Goal: Communication & Community: Answer question/provide support

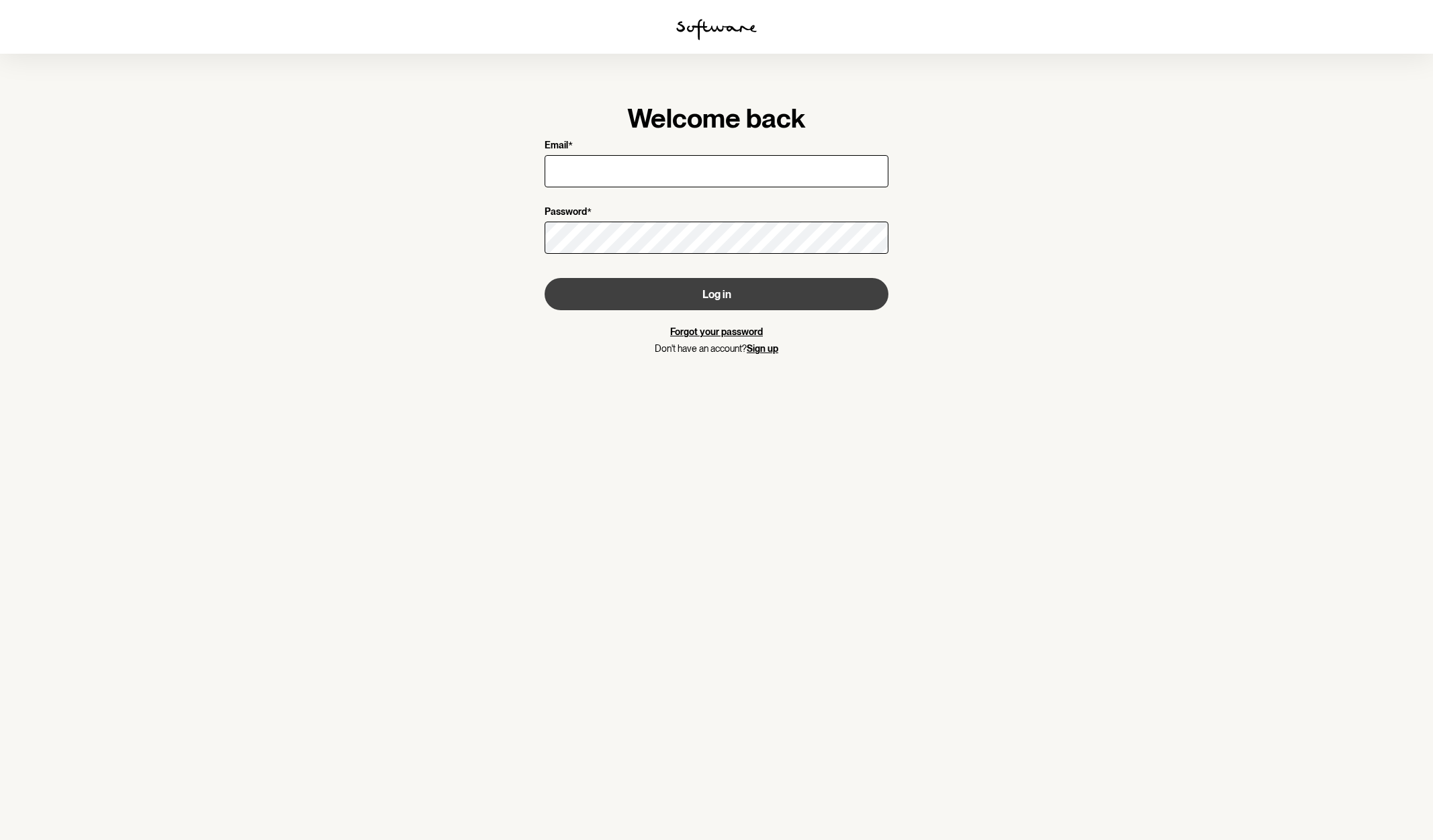
type input "[EMAIL_ADDRESS][DOMAIN_NAME]"
click at [647, 287] on button "Log in" at bounding box center [717, 294] width 344 height 32
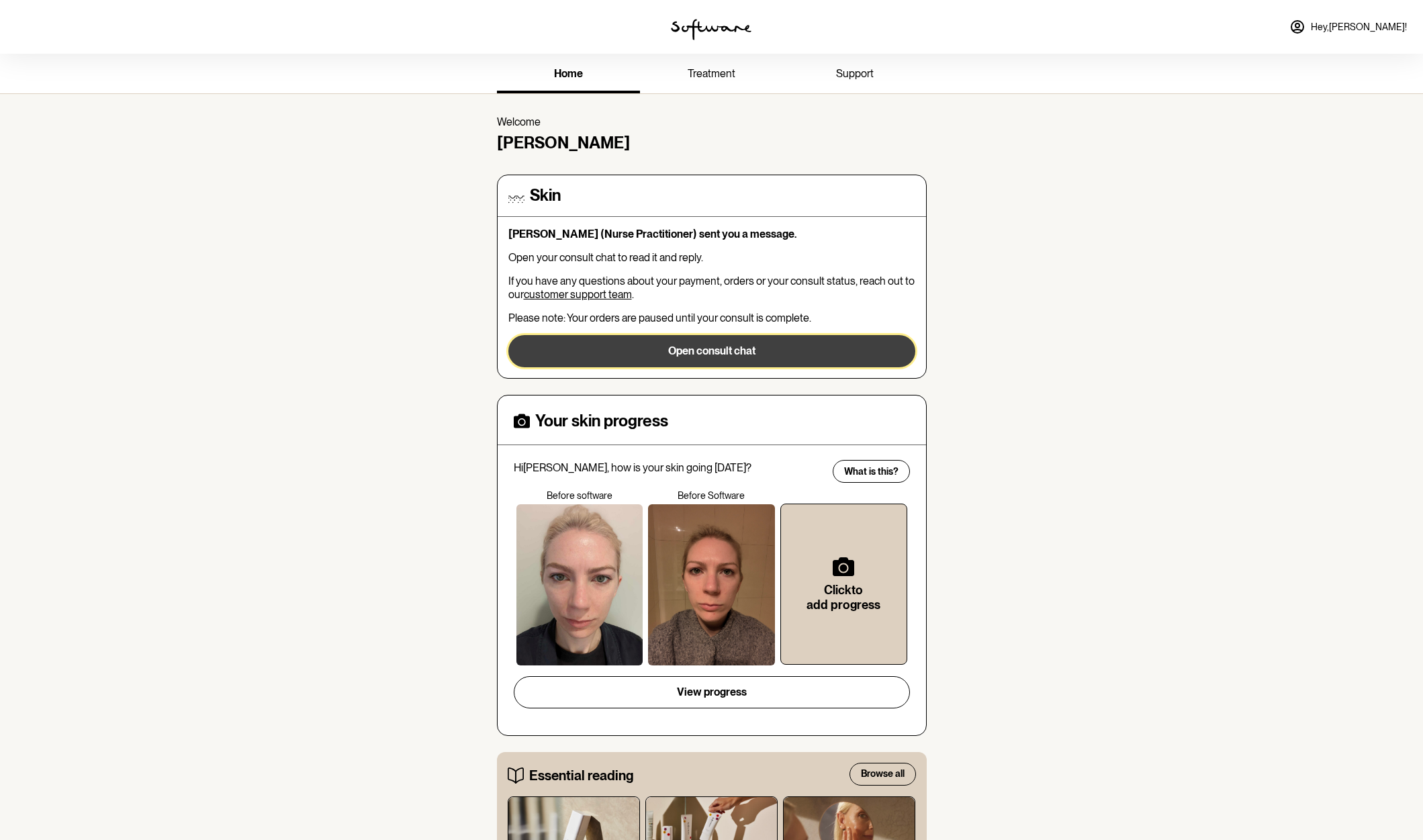
click at [649, 348] on button "Open consult chat" at bounding box center [712, 351] width 407 height 32
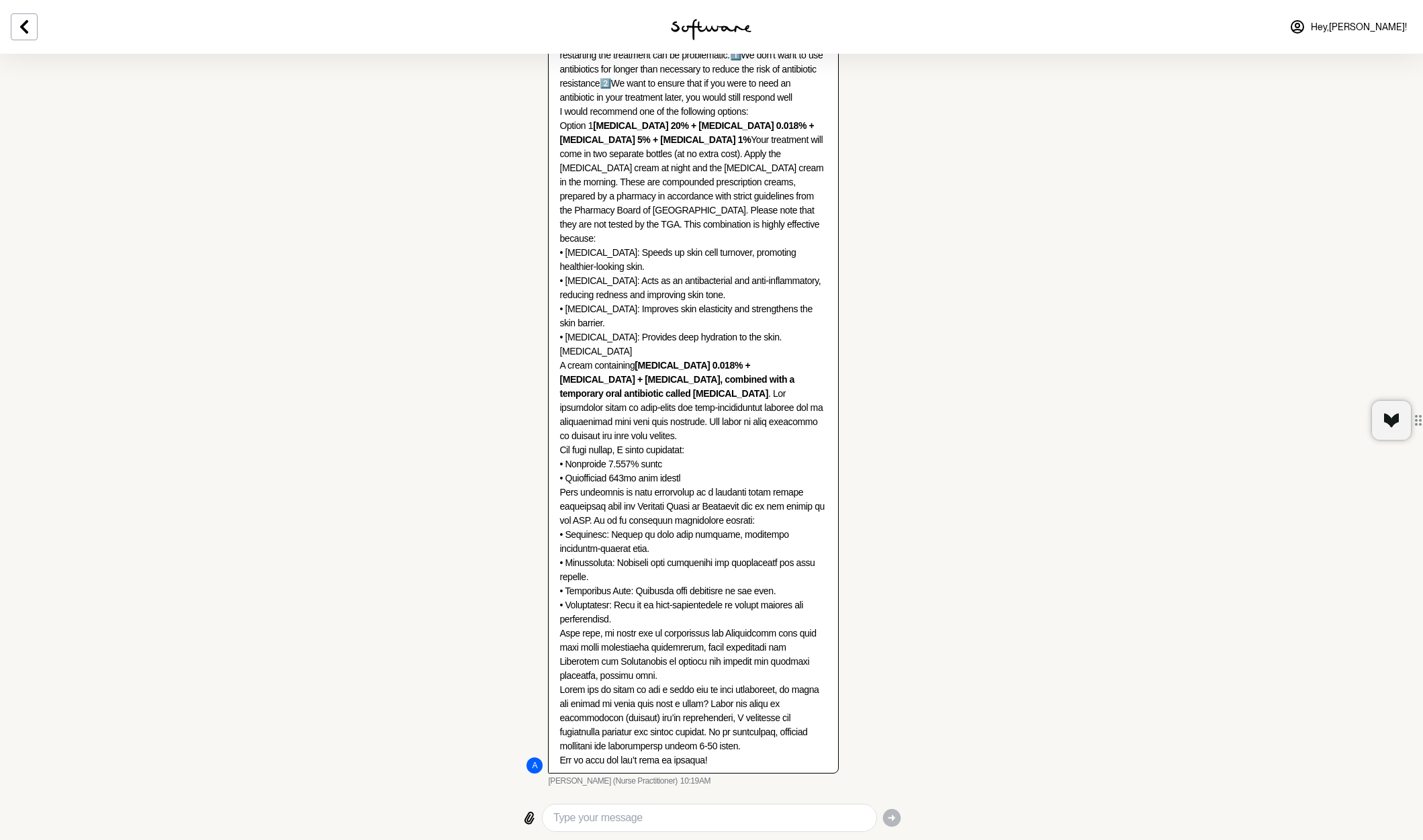
scroll to position [522, 0]
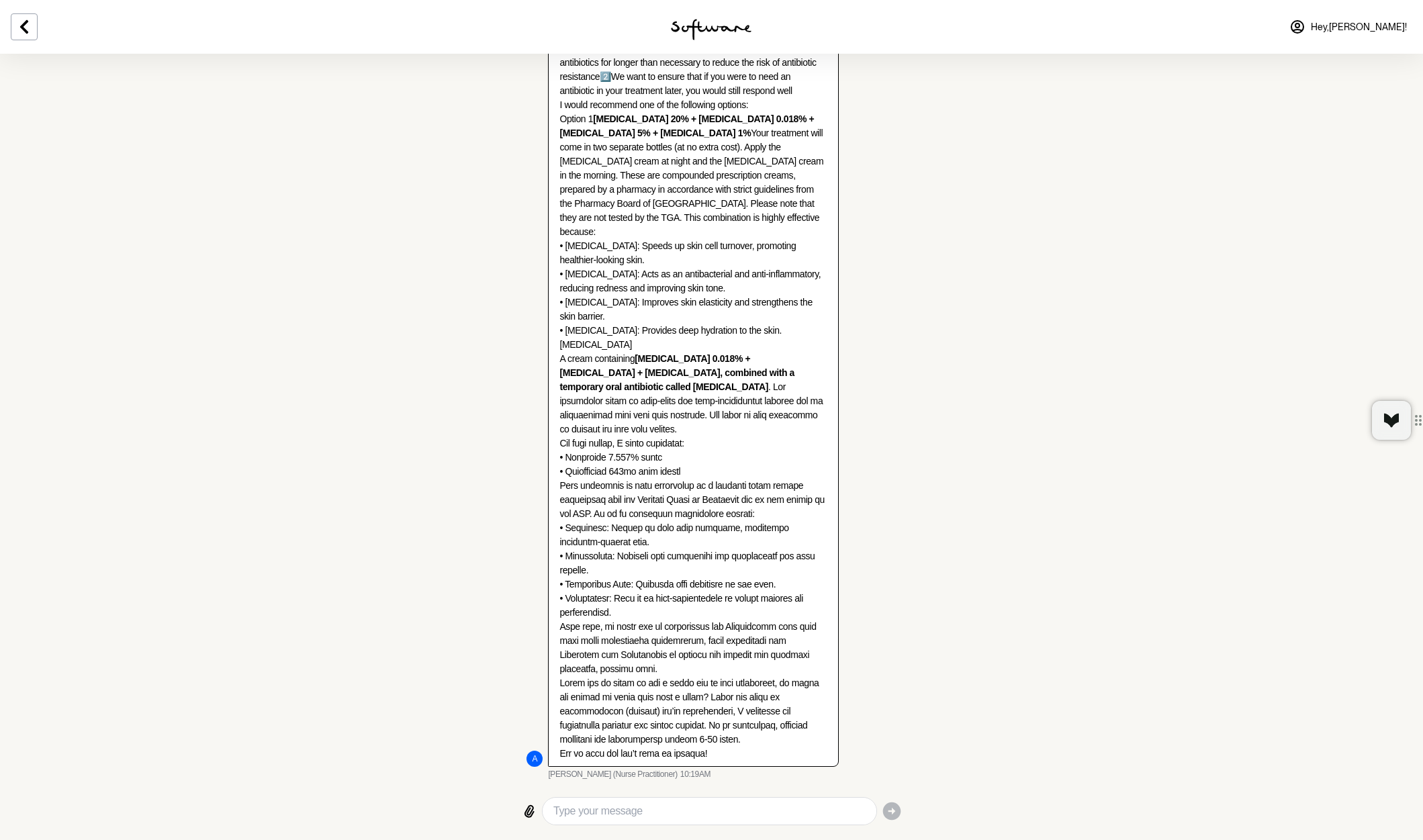
click at [721, 804] on textarea "Type your message" at bounding box center [709, 810] width 312 height 16
type textarea "Hi [PERSON_NAME], thanks for your message."
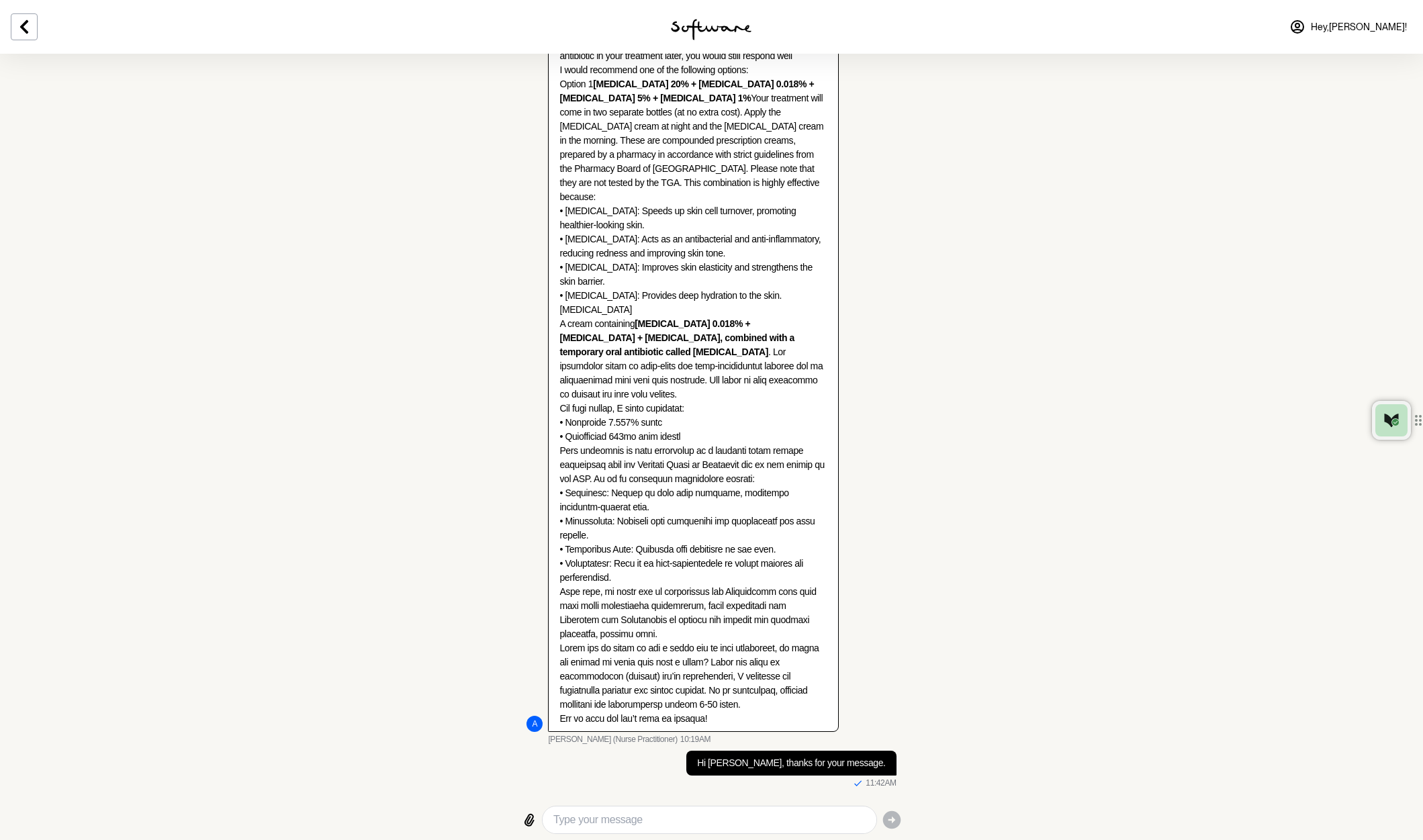
scroll to position [565, 0]
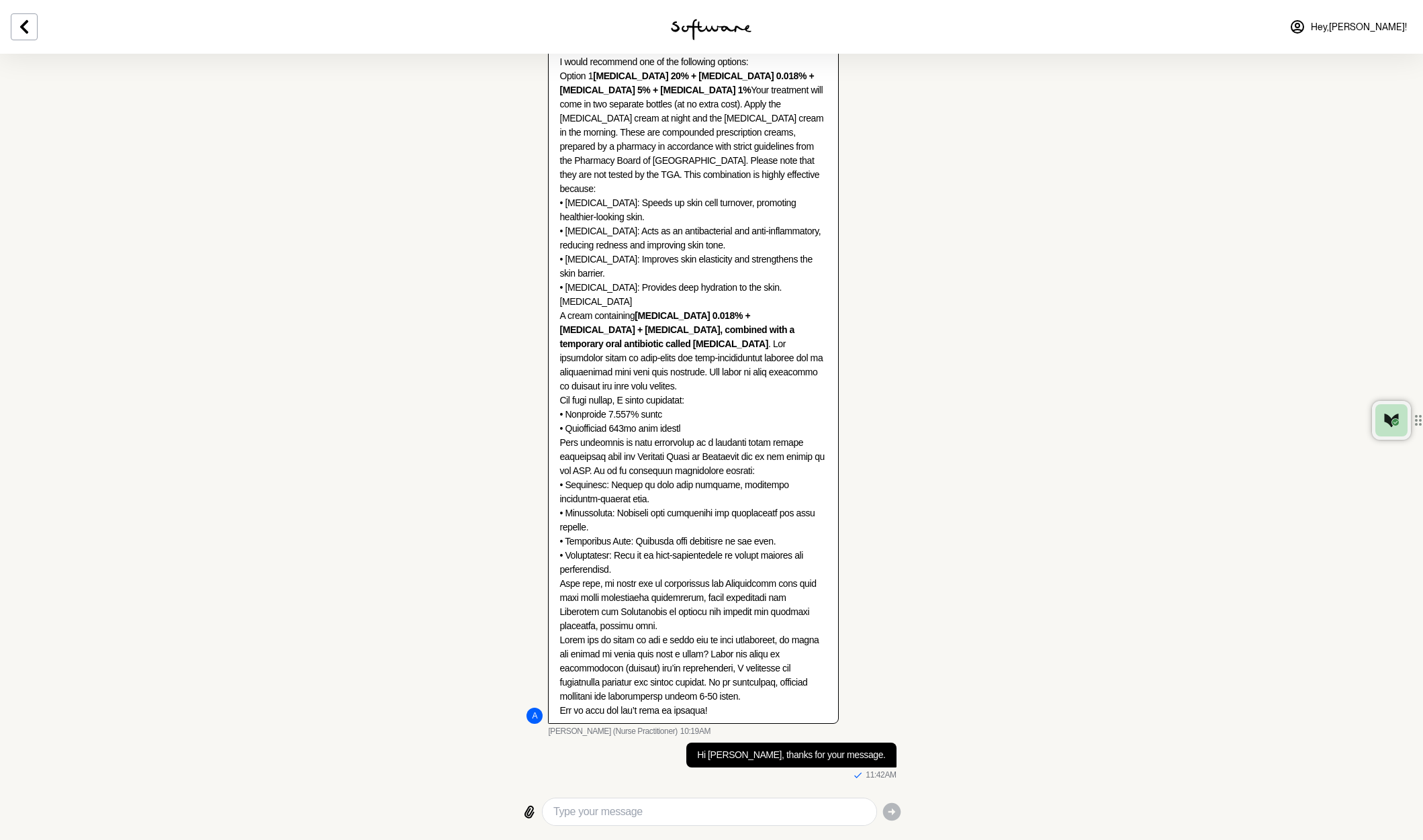
click at [783, 808] on textarea "Type your message" at bounding box center [709, 811] width 312 height 16
type textarea "I have previously"
drag, startPoint x: 783, startPoint y: 808, endPoint x: 517, endPoint y: 806, distance: 266.0
click at [517, 806] on div "I have previously I have previously" at bounding box center [712, 811] width 391 height 31
drag, startPoint x: 636, startPoint y: 359, endPoint x: 589, endPoint y: 352, distance: 47.5
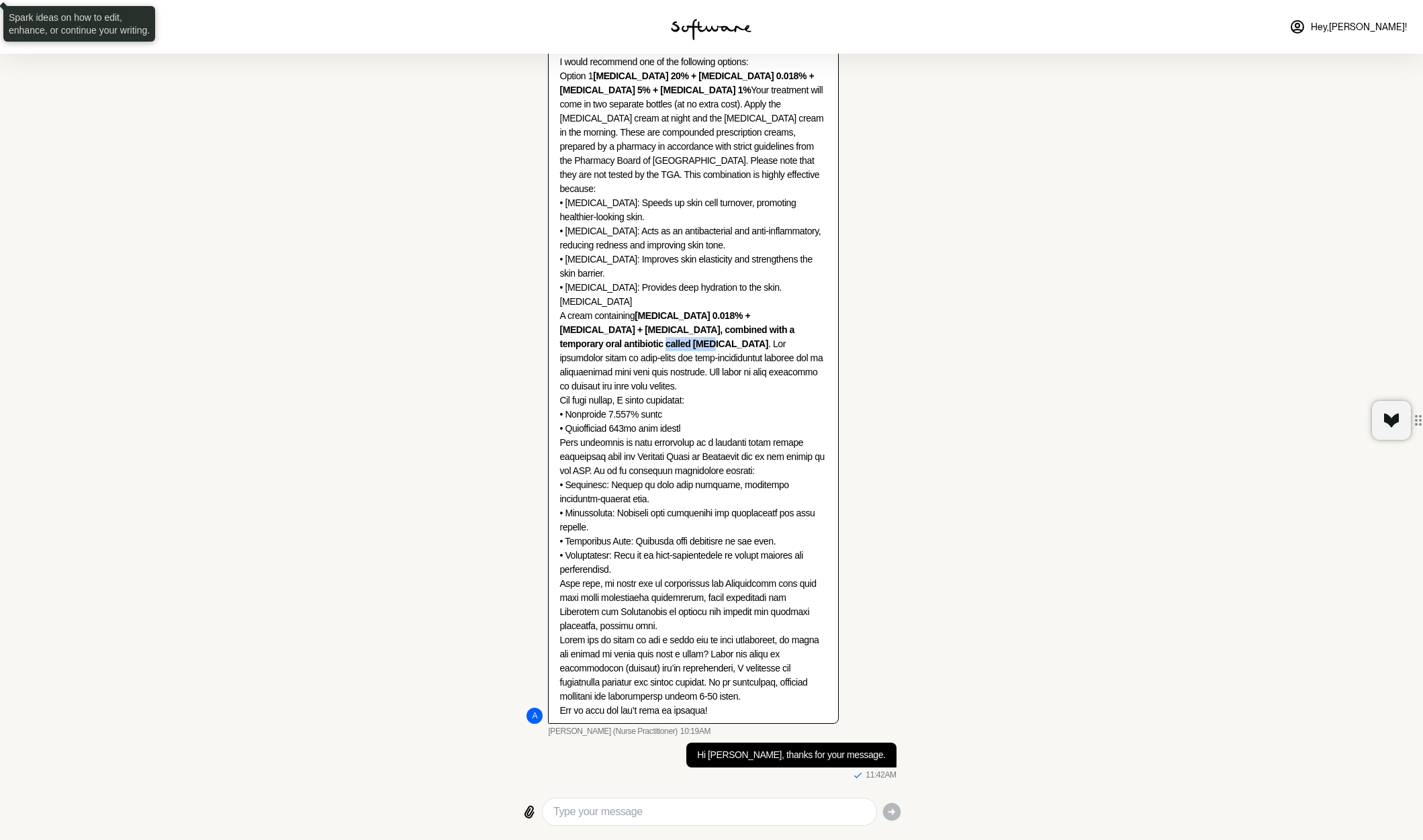
click at [589, 352] on p "Since you have been using [MEDICAL_DATA] for a while, it’s important to highlig…" at bounding box center [693, 330] width 267 height 776
copy strong "[MEDICAL_DATA]"
drag, startPoint x: 650, startPoint y: 123, endPoint x: 533, endPoint y: 103, distance: 118.7
click at [533, 103] on div "A Since you have been using [MEDICAL_DATA] for a while, it’s important to highl…" at bounding box center [711, 336] width 370 height 801
copy strong "[MEDICAL_DATA] 20% + [MEDICAL_DATA] 0.018% + [MEDICAL_DATA] 5% + [MEDICAL_DATA]…"
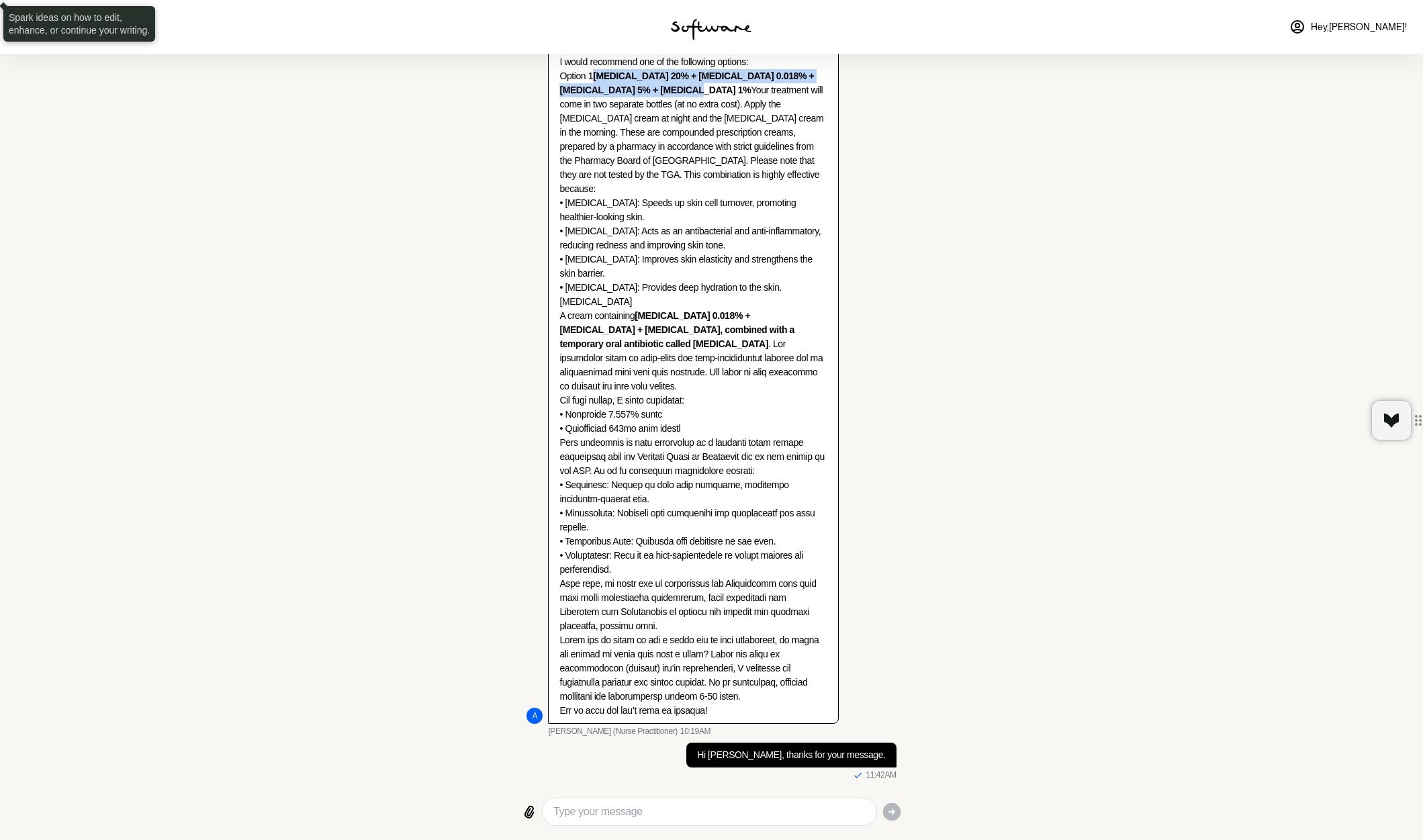
click at [799, 806] on textarea "Type your message" at bounding box center [709, 811] width 312 height 16
paste textarea "i am more leaning towards option 1. i have tried [MEDICAL_DATA] in the past and…"
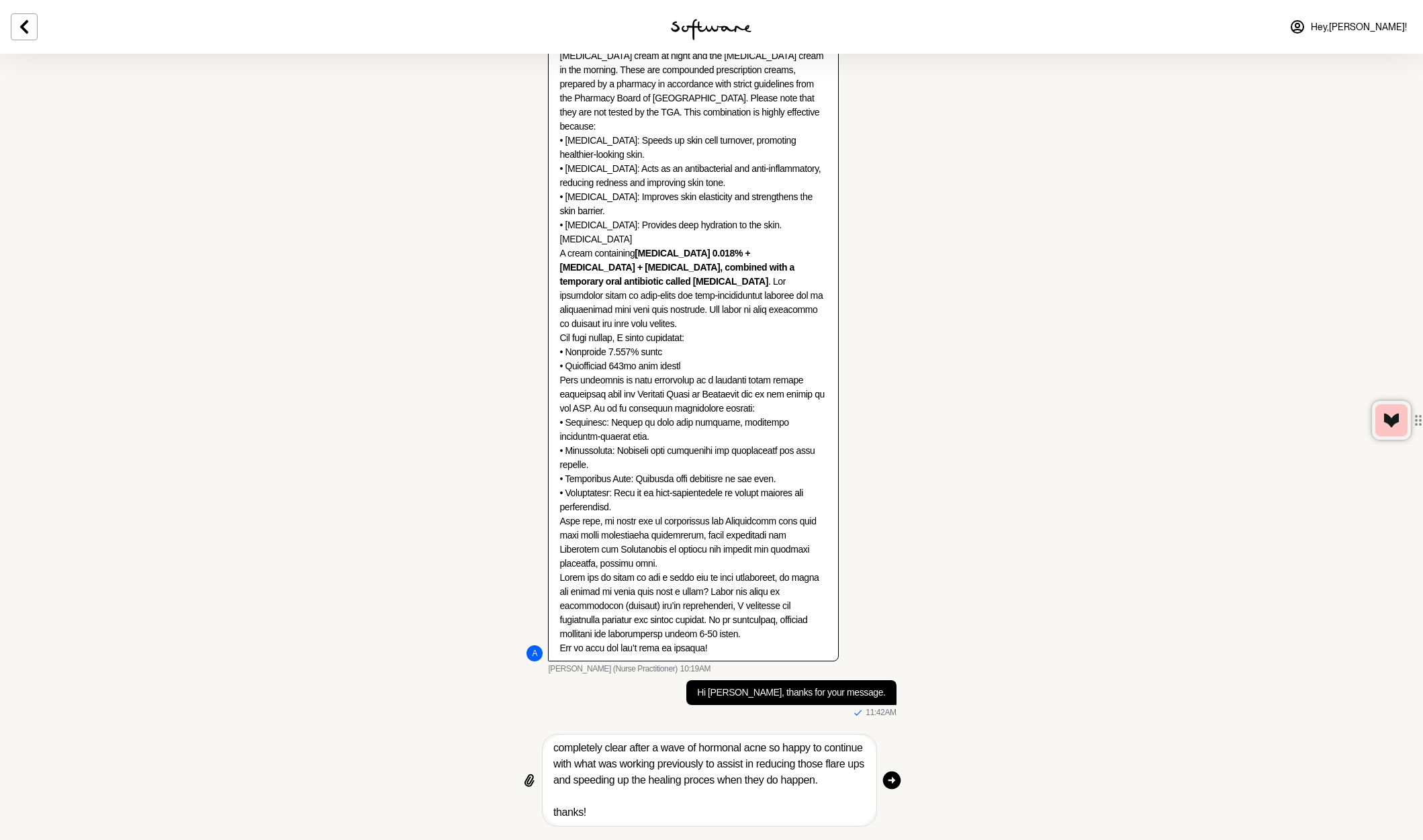
scroll to position [80, 0]
type textarea "i am more leaning towards option 1. i have tried [MEDICAL_DATA] in the past and…"
click at [896, 781] on icon "button" at bounding box center [892, 780] width 18 height 18
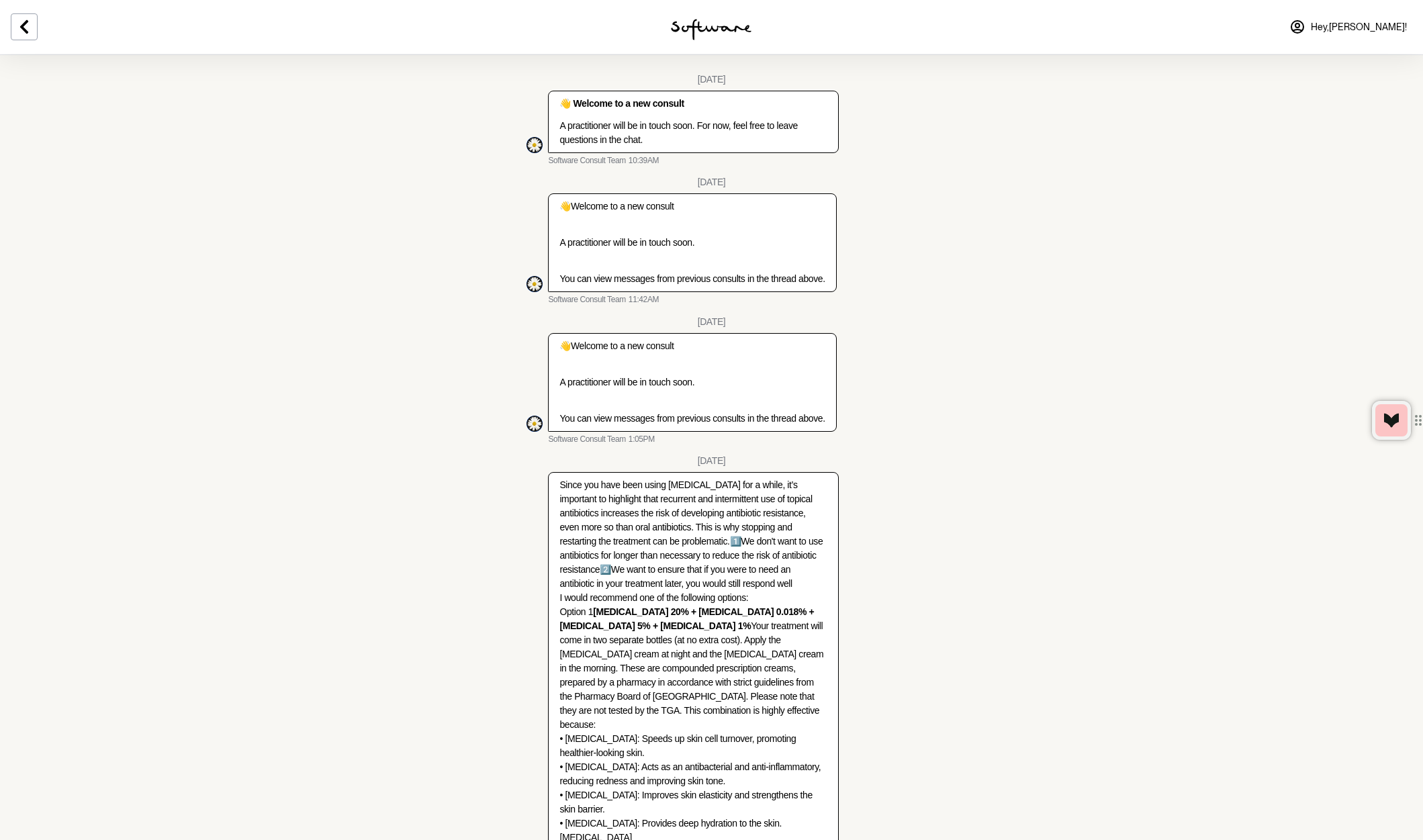
scroll to position [0, 0]
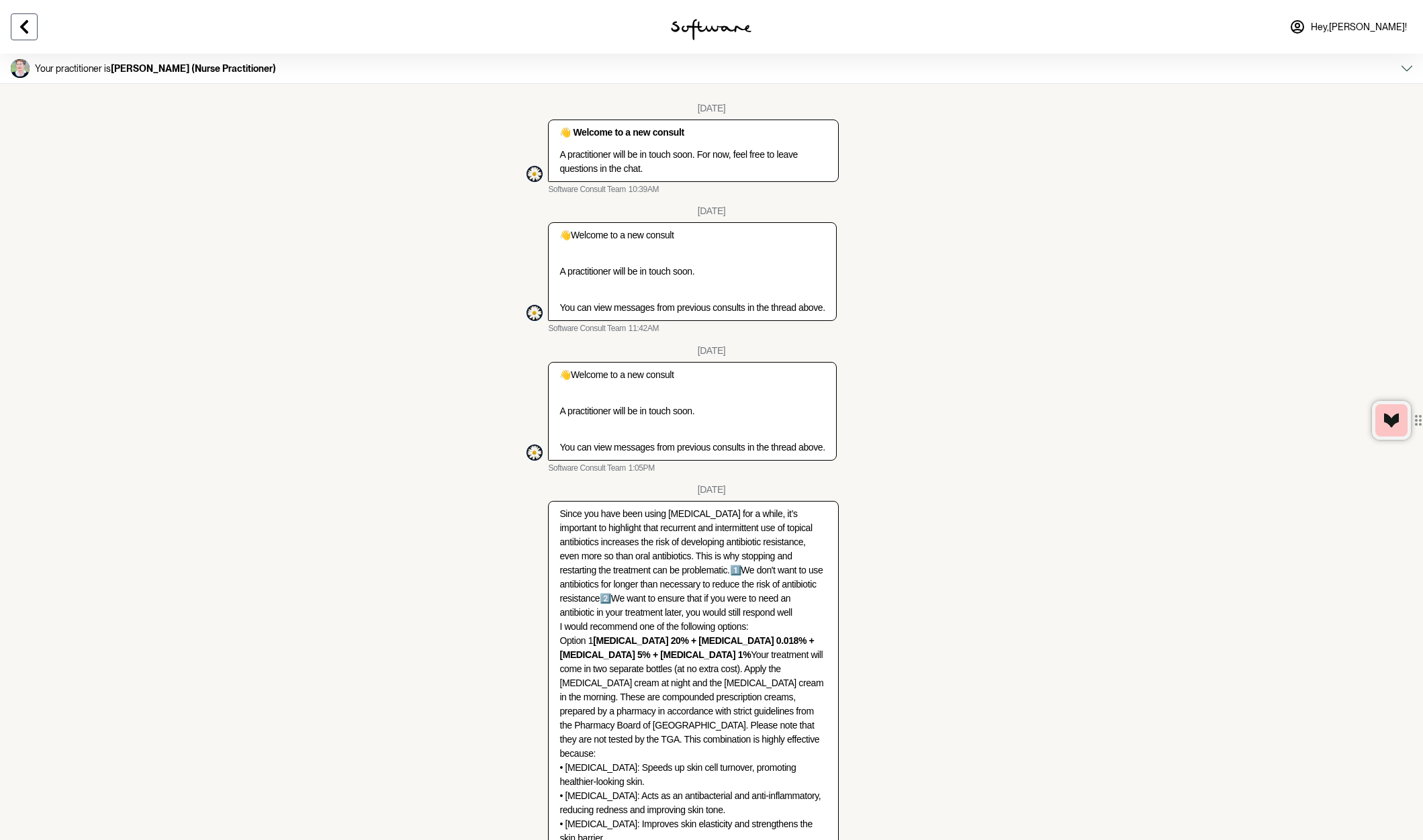
click at [30, 31] on icon at bounding box center [23, 26] width 16 height 16
